Goal: Information Seeking & Learning: Learn about a topic

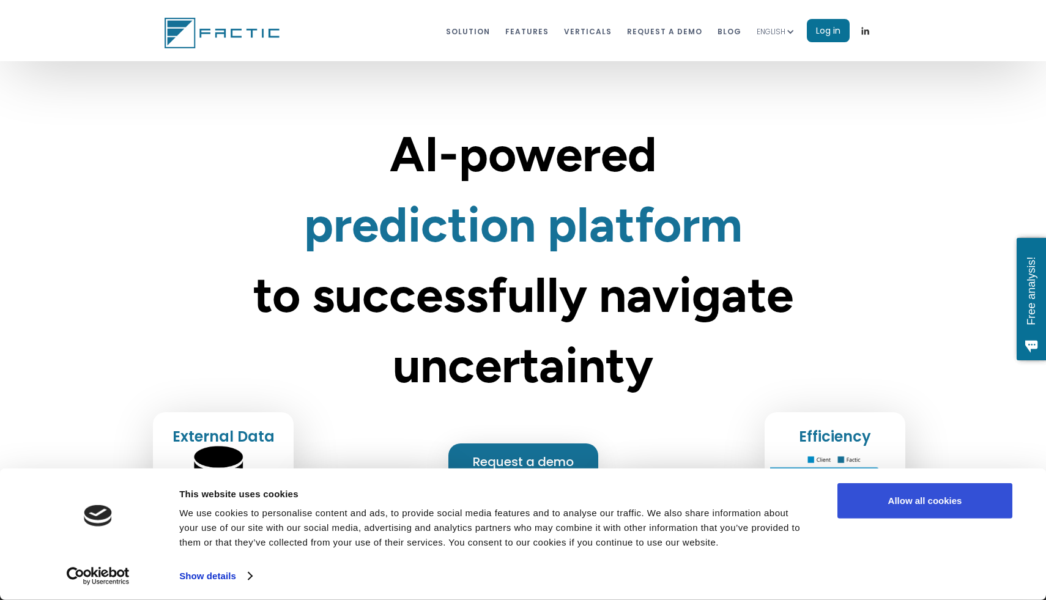
click at [928, 494] on button "Allow all cookies" at bounding box center [924, 500] width 175 height 35
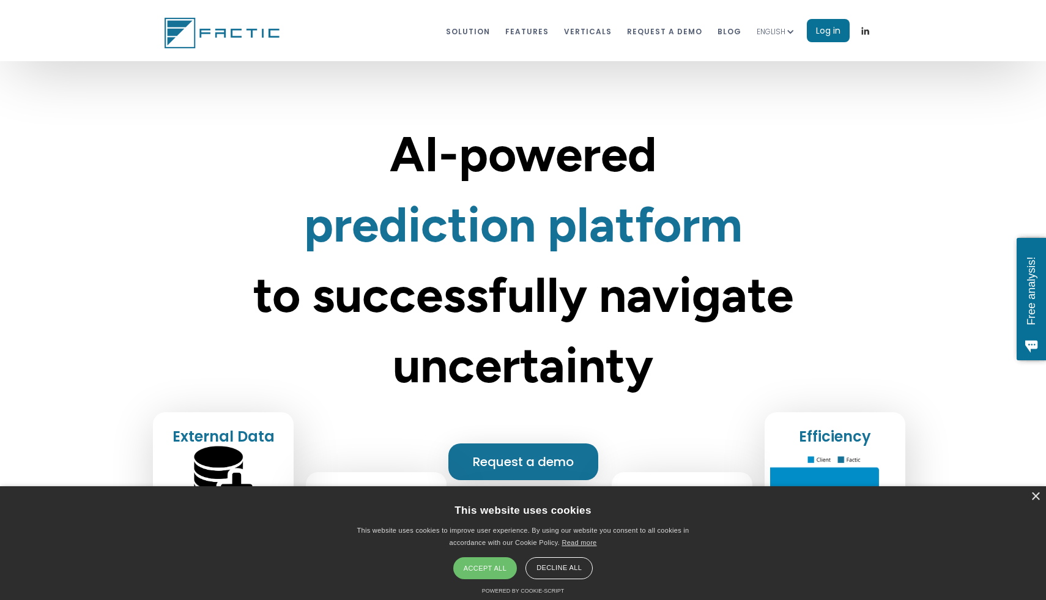
click at [782, 29] on div "ENGLISH" at bounding box center [771, 32] width 29 height 12
click at [783, 61] on link "SPANISH" at bounding box center [784, 62] width 55 height 24
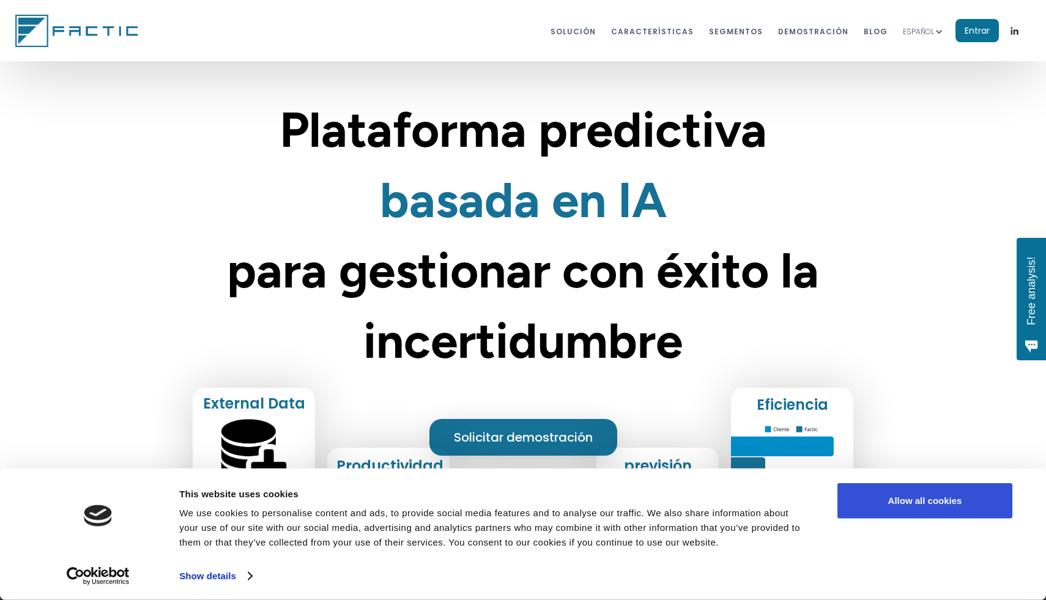
click at [937, 507] on button "Allow all cookies" at bounding box center [924, 500] width 175 height 35
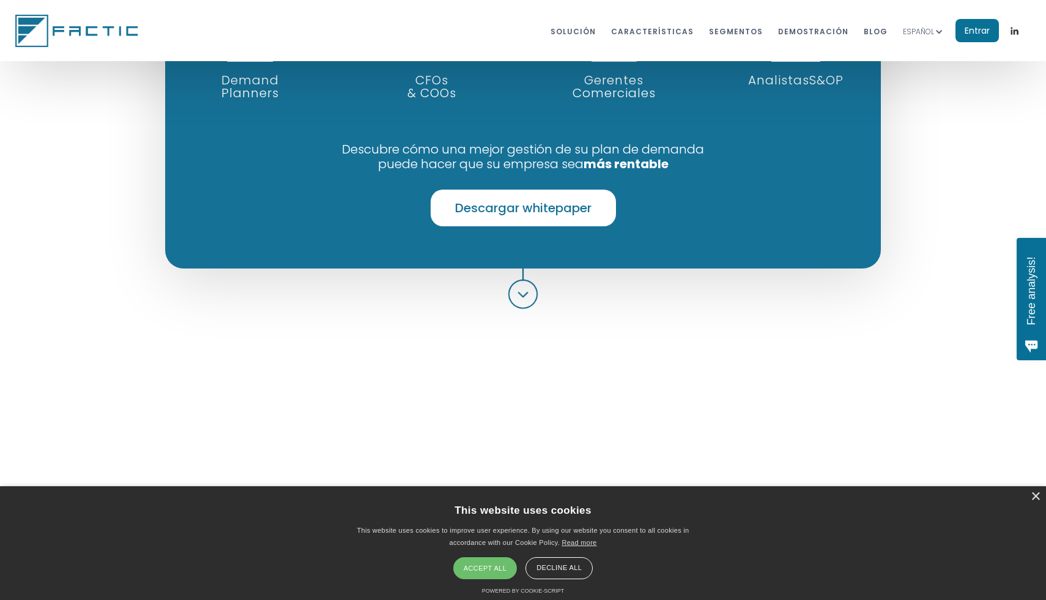
scroll to position [892, 0]
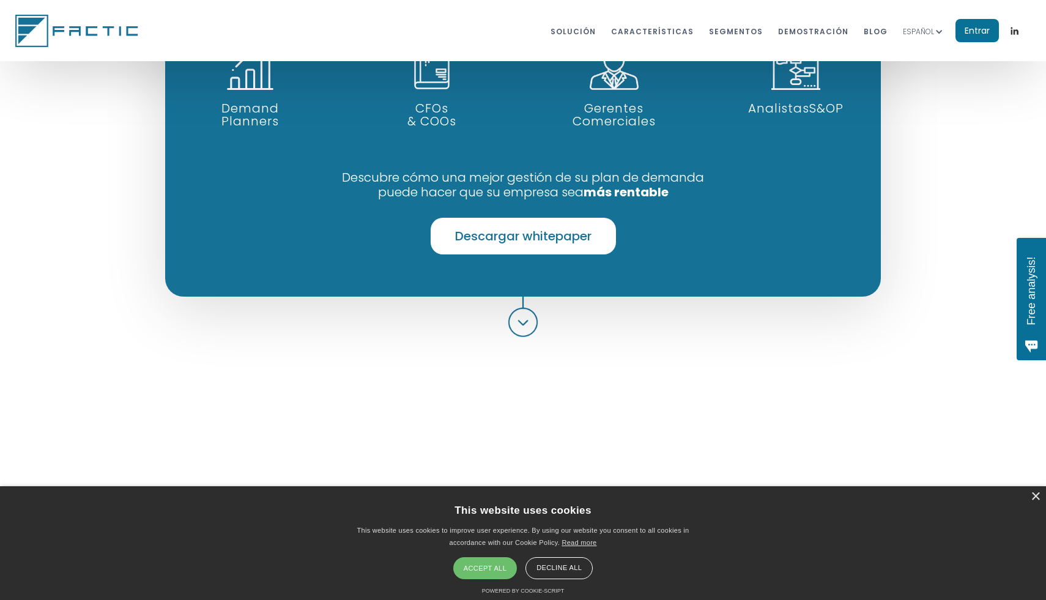
click at [541, 229] on link "Descargar whitepaper" at bounding box center [523, 236] width 185 height 37
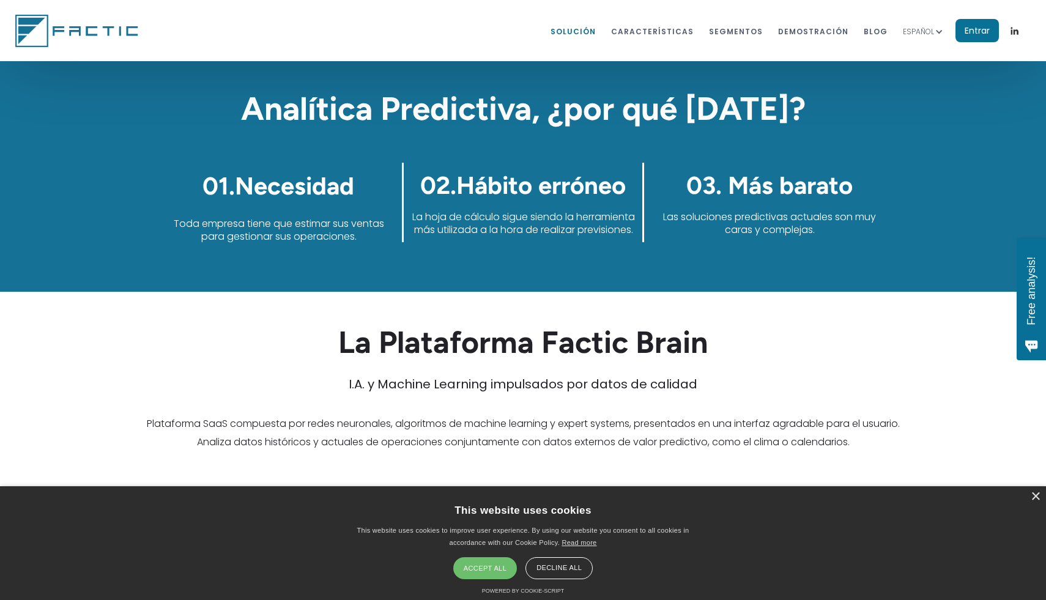
click at [596, 32] on link "Solución" at bounding box center [573, 31] width 45 height 23
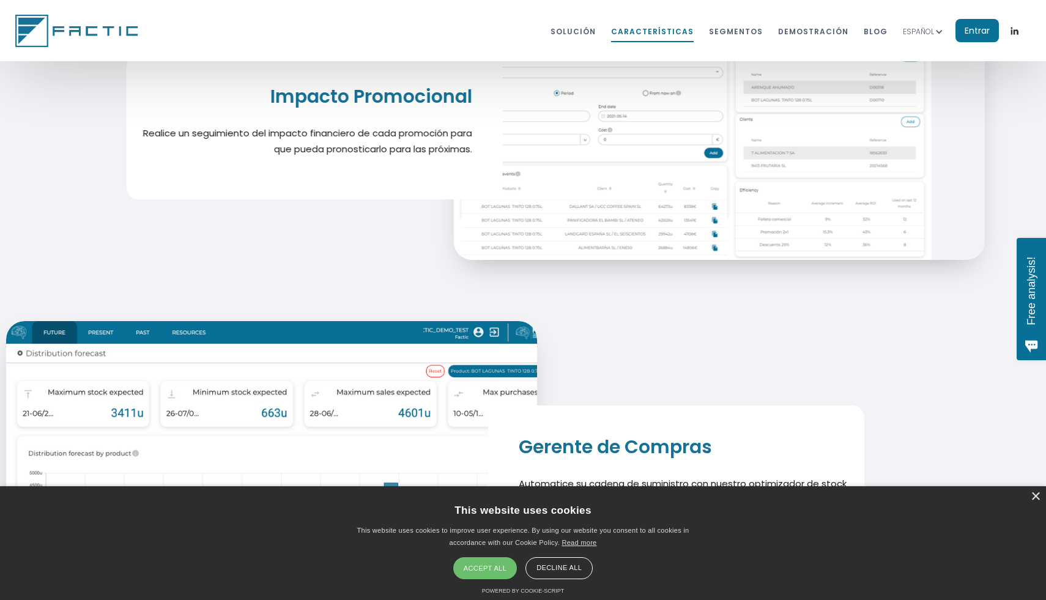
scroll to position [5111, 0]
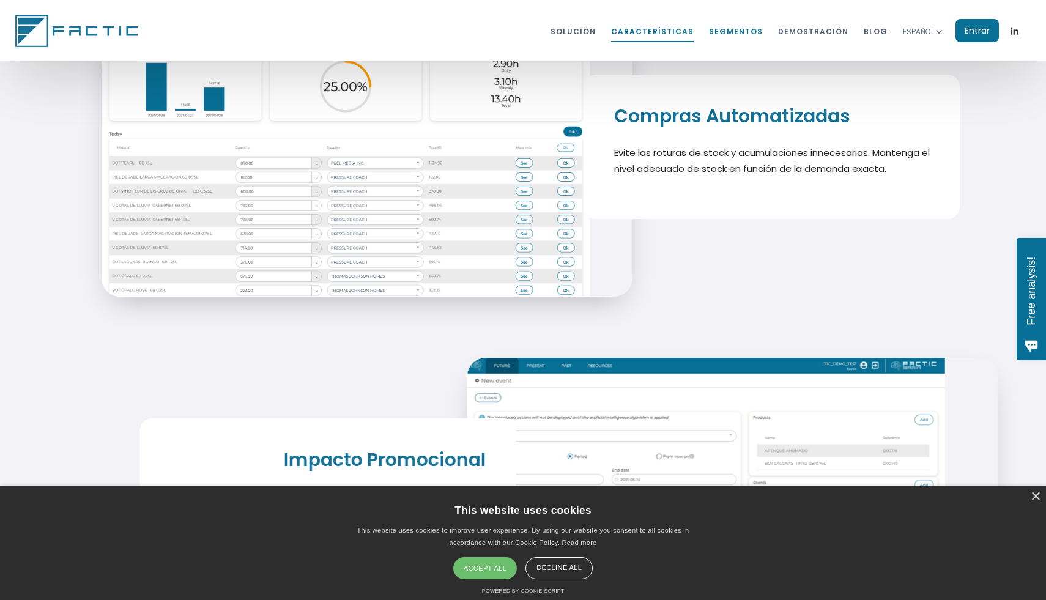
click at [743, 29] on link "segmentos" at bounding box center [736, 31] width 54 height 23
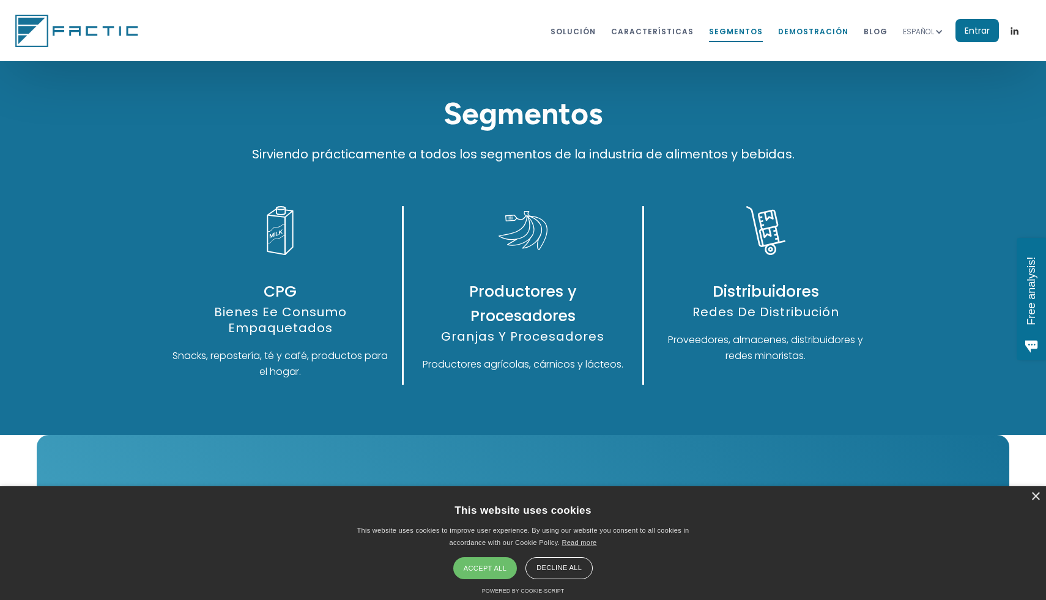
scroll to position [6227, 0]
